Goal: Task Accomplishment & Management: Complete application form

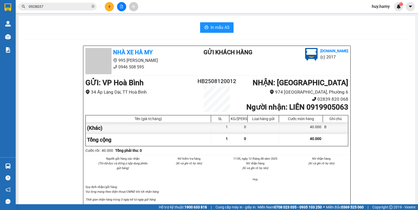
click at [108, 8] on button at bounding box center [109, 6] width 9 height 9
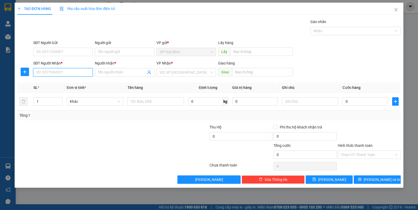
click at [63, 71] on input "SĐT Người Nhận *" at bounding box center [63, 72] width 60 height 8
type input "0949399955"
click at [114, 72] on input "Người nhận *" at bounding box center [122, 72] width 48 height 6
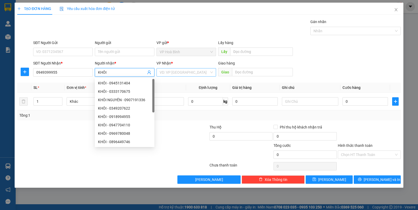
type input "KHÔI"
click at [169, 71] on input "search" at bounding box center [185, 72] width 50 height 8
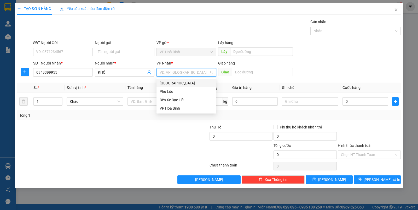
click at [168, 82] on div "[GEOGRAPHIC_DATA]" at bounding box center [186, 83] width 53 height 6
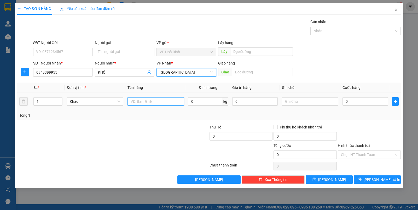
click at [152, 103] on input "text" at bounding box center [156, 101] width 56 height 8
type input "TT"
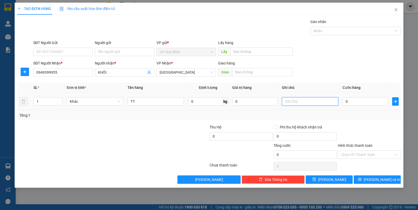
click at [297, 101] on input "text" at bounding box center [310, 101] width 56 height 8
type input "BỌC GIAO Q6"
click at [358, 101] on input "0" at bounding box center [366, 101] width 46 height 8
type input "3"
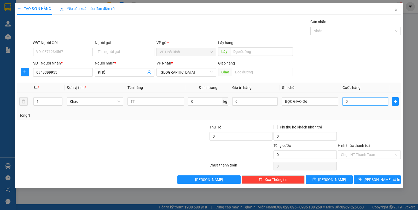
type input "3"
type input "30"
type input "300"
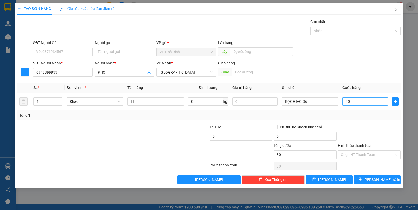
type input "300"
type input "3.000"
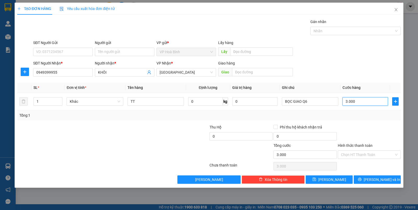
type input "30.000"
click at [365, 152] on input "Hình thức thanh toán" at bounding box center [367, 154] width 53 height 8
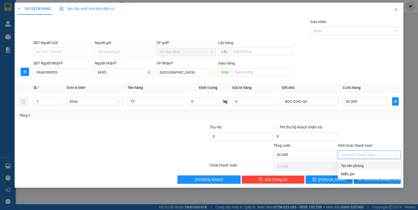
click at [367, 164] on div "Tại văn phòng" at bounding box center [369, 165] width 57 height 6
type input "0"
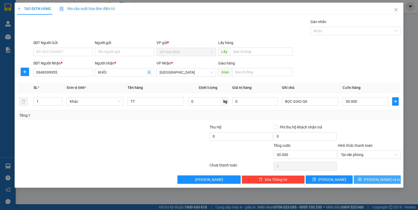
click at [366, 179] on button "[PERSON_NAME] và In" at bounding box center [377, 179] width 47 height 8
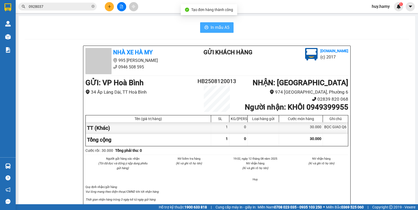
drag, startPoint x: 213, startPoint y: 23, endPoint x: 194, endPoint y: 64, distance: 44.9
click at [213, 24] on button "In mẫu A5" at bounding box center [216, 27] width 33 height 10
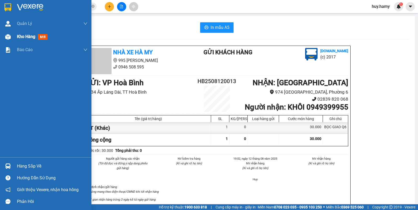
click at [17, 33] on div "Kho hàng mới" at bounding box center [33, 36] width 33 height 7
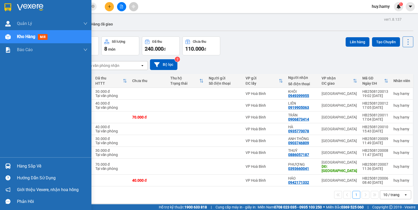
click at [24, 160] on div "Hàng sắp về Hướng dẫn sử dụng Giới thiệu Vexere, nhận hoa hồng Phản hồi" at bounding box center [46, 182] width 92 height 50
click at [29, 169] on div "Hàng sắp về" at bounding box center [52, 166] width 71 height 8
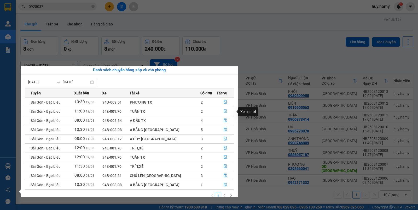
click at [224, 110] on icon "file-done" at bounding box center [226, 111] width 4 height 4
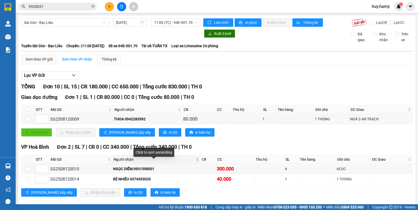
scroll to position [33, 0]
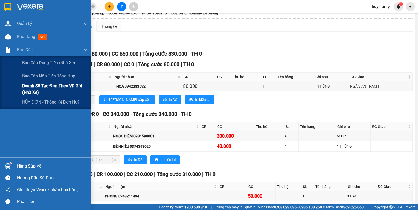
click at [48, 85] on span "Doanh số tạo đơn theo VP gửi (nhà xe)" at bounding box center [54, 88] width 65 height 13
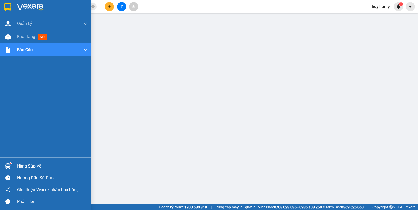
click at [26, 167] on div "Hàng sắp về" at bounding box center [52, 166] width 71 height 8
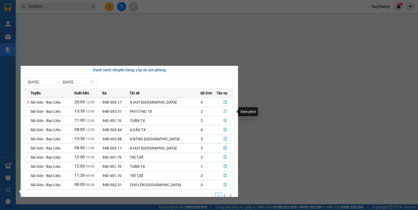
click at [224, 112] on icon "file-done" at bounding box center [226, 111] width 4 height 4
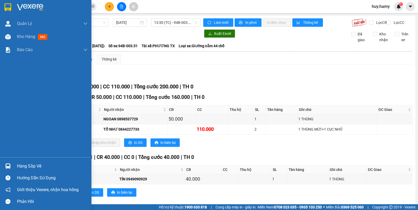
click at [34, 164] on div "Hàng sắp về" at bounding box center [52, 166] width 71 height 8
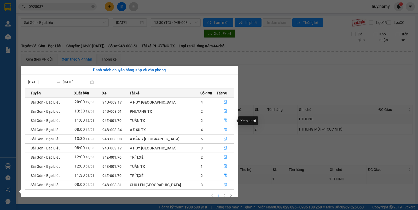
click at [224, 120] on icon "file-done" at bounding box center [225, 120] width 3 height 4
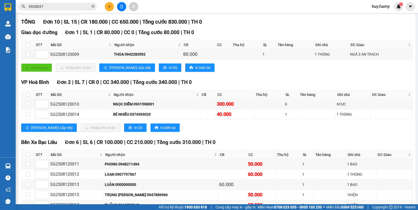
scroll to position [65, 0]
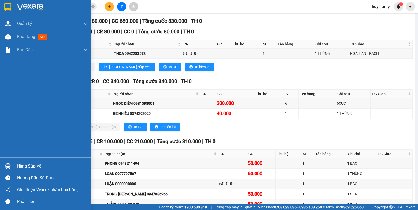
click at [22, 163] on div "Hàng sắp về" at bounding box center [52, 166] width 71 height 8
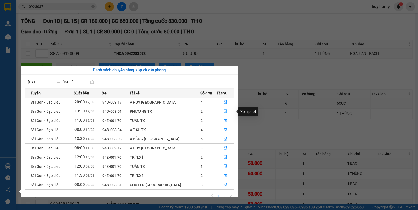
click at [224, 111] on icon "file-done" at bounding box center [225, 111] width 3 height 4
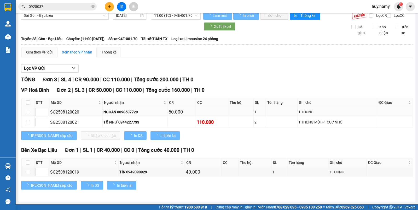
scroll to position [13, 0]
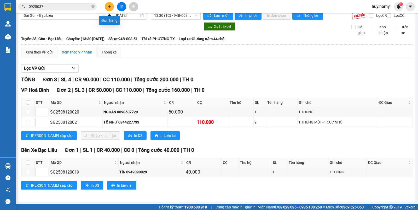
click at [111, 8] on icon "plus" at bounding box center [110, 7] width 4 height 4
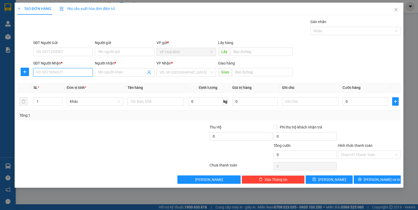
drag, startPoint x: 81, startPoint y: 75, endPoint x: 82, endPoint y: 71, distance: 4.2
click at [81, 75] on input "SĐT Người Nhận *" at bounding box center [63, 72] width 60 height 8
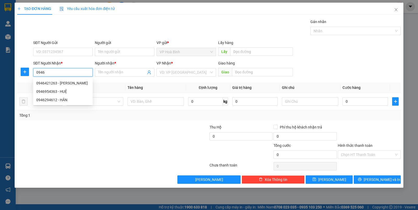
click at [67, 73] on input "0946" at bounding box center [63, 72] width 60 height 8
click at [59, 74] on input "0946" at bounding box center [63, 72] width 60 height 8
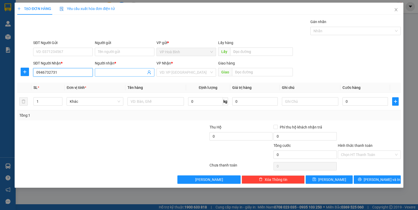
type input "0946732731"
click at [110, 75] on input "Người nhận *" at bounding box center [122, 72] width 48 height 6
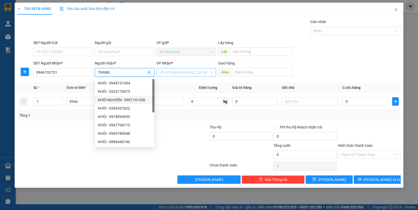
type input "TRANG"
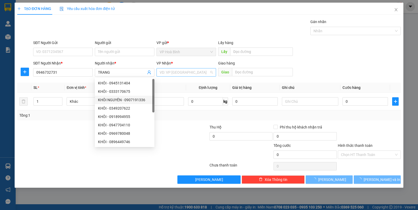
click at [173, 75] on input "search" at bounding box center [185, 72] width 50 height 8
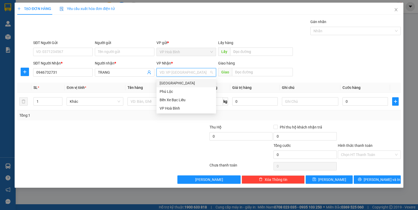
click at [170, 82] on div "[GEOGRAPHIC_DATA]" at bounding box center [186, 83] width 53 height 6
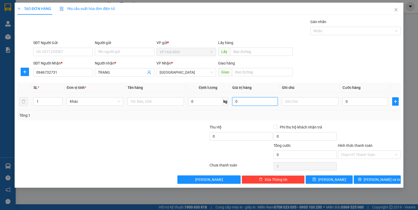
click at [257, 102] on input "0" at bounding box center [256, 101] width 46 height 8
click at [306, 106] on div at bounding box center [310, 101] width 56 height 10
click at [306, 103] on input "text" at bounding box center [310, 101] width 56 height 8
type input "T"
click at [350, 104] on input "0" at bounding box center [366, 101] width 46 height 8
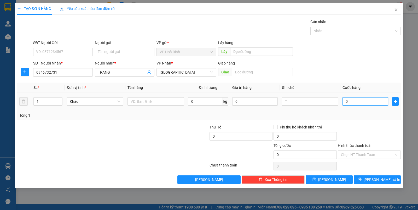
type input "1"
type input "10"
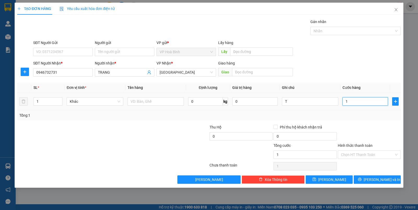
type input "10"
type input "100"
type input "1.000"
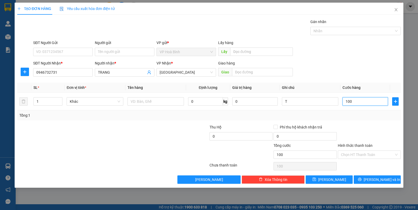
type input "1.000"
type input "10.000"
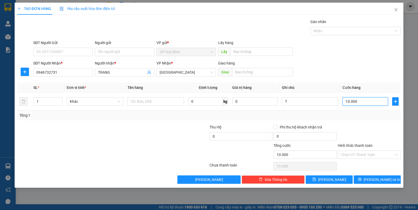
type input "100.000"
click at [241, 73] on input "text" at bounding box center [262, 72] width 61 height 8
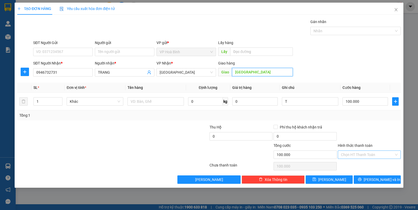
type input "[GEOGRAPHIC_DATA]"
click at [369, 153] on input "Hình thức thanh toán" at bounding box center [367, 154] width 53 height 8
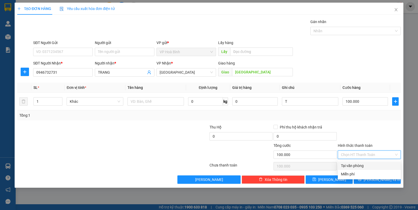
click at [367, 165] on div "Tại văn phòng" at bounding box center [369, 165] width 57 height 6
type input "0"
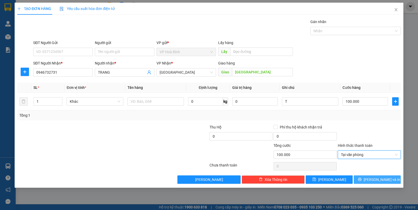
click at [374, 178] on span "[PERSON_NAME] và In" at bounding box center [382, 179] width 37 height 6
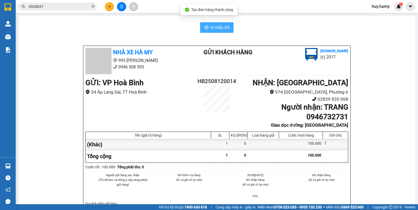
click at [224, 24] on span "In mẫu A5" at bounding box center [220, 27] width 19 height 7
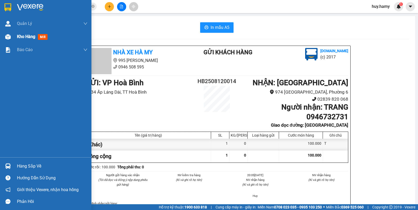
click at [20, 32] on div "Kho hàng mới" at bounding box center [52, 36] width 71 height 13
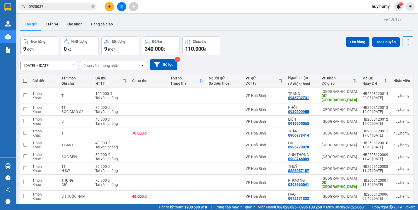
drag, startPoint x: 25, startPoint y: 25, endPoint x: 37, endPoint y: 24, distance: 12.3
click at [37, 24] on button "Kho gửi" at bounding box center [30, 24] width 21 height 13
click at [35, 24] on button "Kho gửi" at bounding box center [30, 24] width 21 height 13
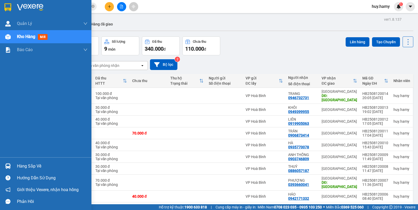
click at [23, 166] on div "Hàng sắp về" at bounding box center [52, 166] width 71 height 8
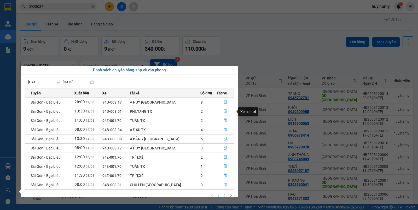
click at [224, 110] on icon "file-done" at bounding box center [225, 111] width 3 height 4
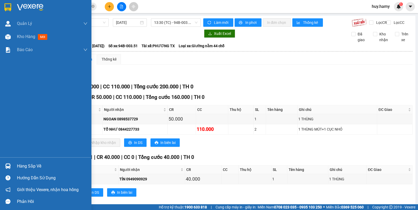
click at [18, 167] on div "Hàng sắp về" at bounding box center [52, 166] width 71 height 8
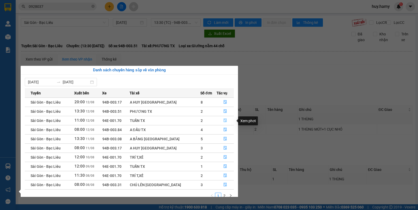
click at [224, 120] on icon "file-done" at bounding box center [226, 120] width 4 height 4
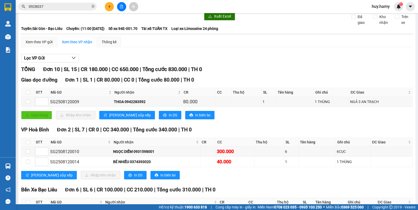
scroll to position [33, 0]
